Goal: Task Accomplishment & Management: Manage account settings

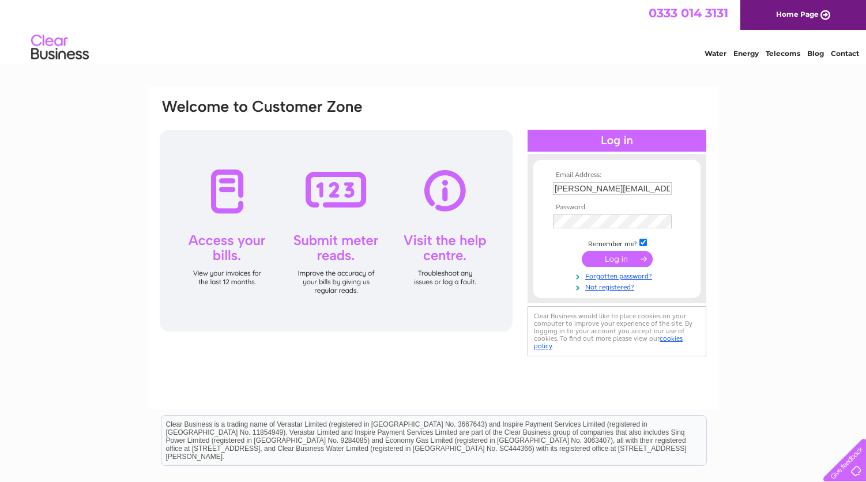
click at [614, 261] on input "submit" at bounding box center [617, 259] width 71 height 16
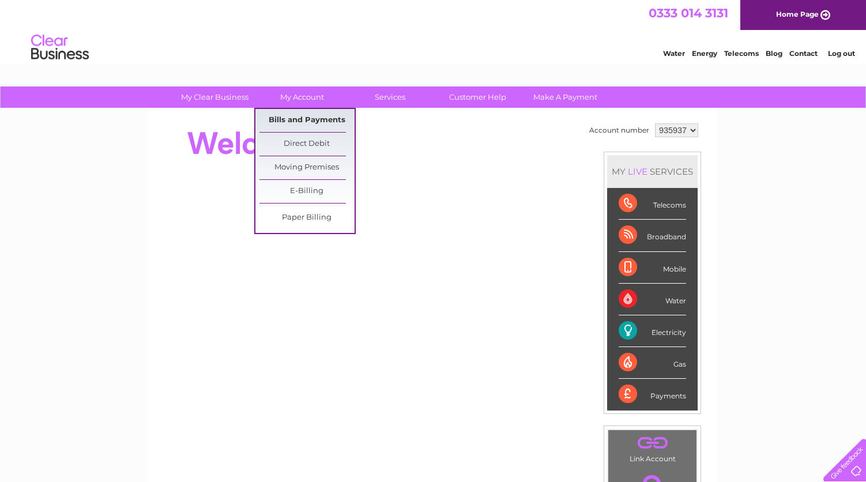
click at [292, 120] on link "Bills and Payments" at bounding box center [306, 120] width 95 height 23
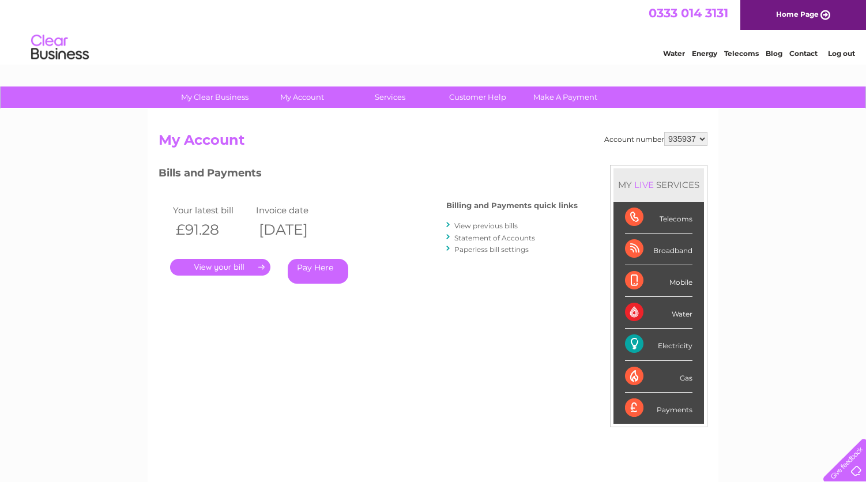
click at [251, 266] on link "." at bounding box center [220, 267] width 100 height 17
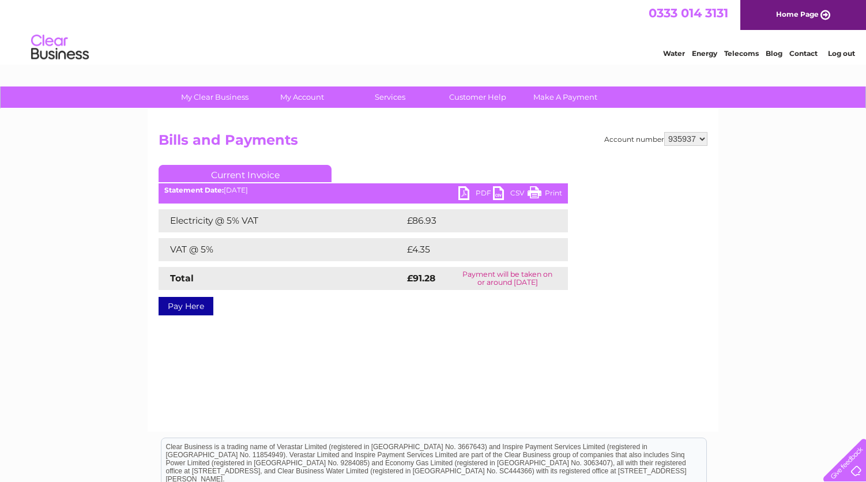
click at [464, 193] on link "PDF" at bounding box center [475, 194] width 35 height 17
